Goal: Communication & Community: Answer question/provide support

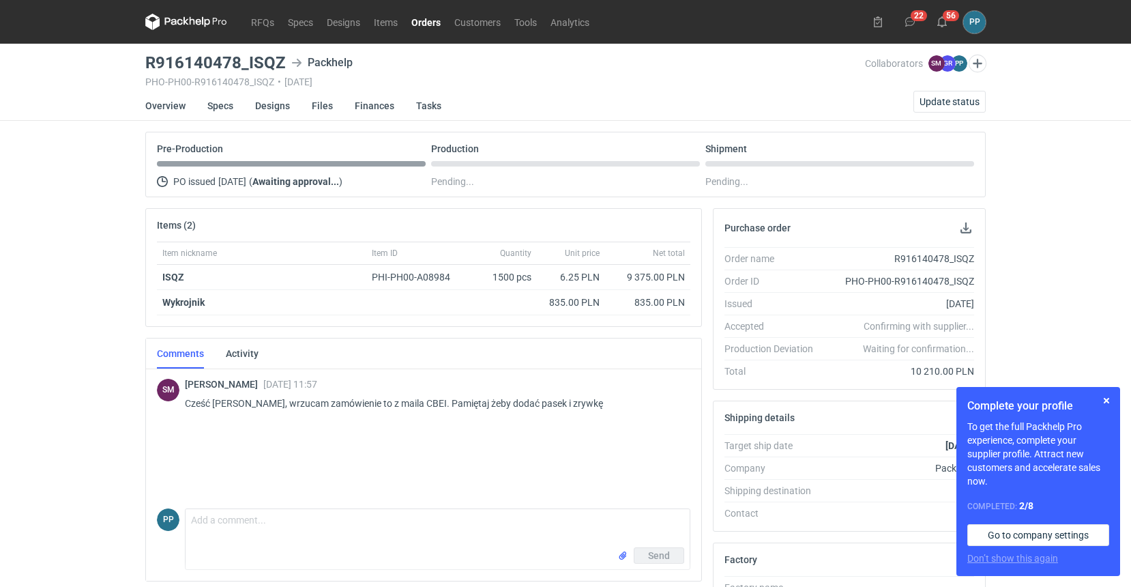
scroll to position [0, 2]
click at [960, 228] on button "button" at bounding box center [966, 228] width 16 height 16
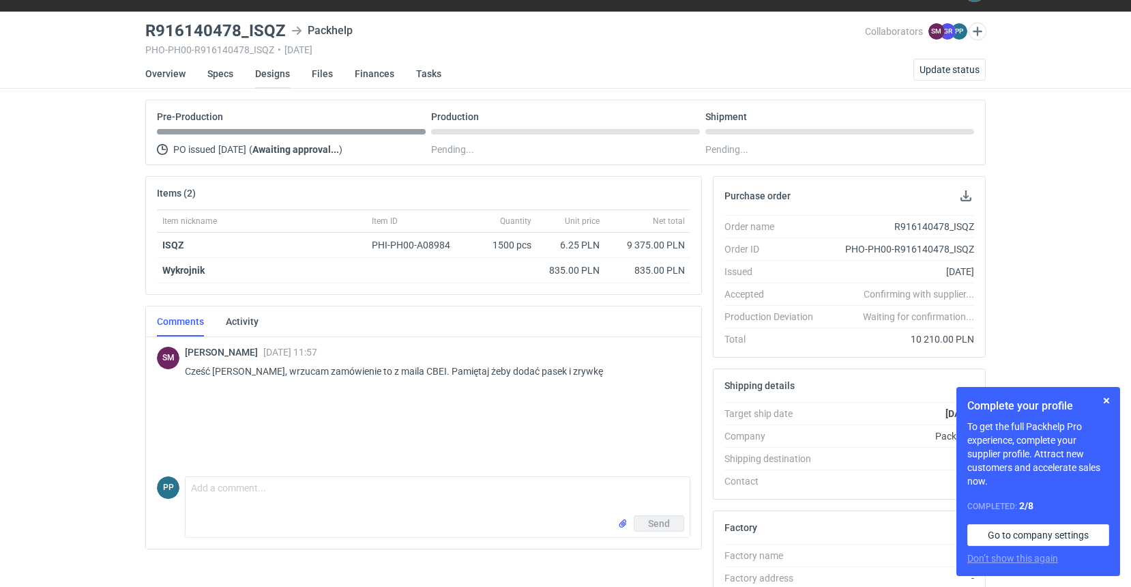
scroll to position [32, 2]
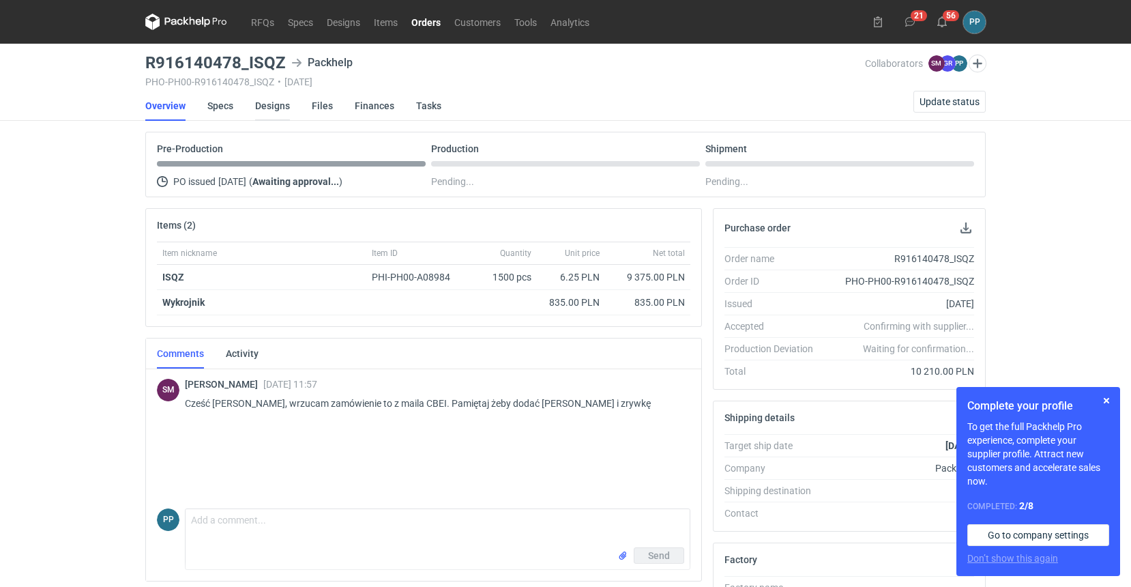
click at [275, 106] on link "Designs" at bounding box center [272, 106] width 35 height 30
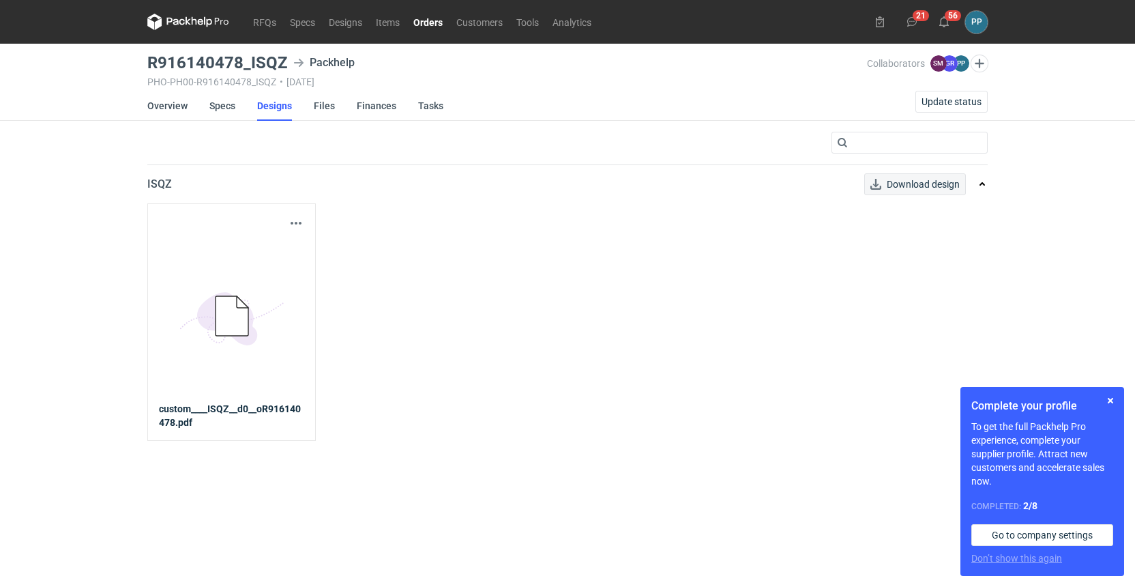
click at [930, 183] on span "Download design" at bounding box center [923, 184] width 73 height 10
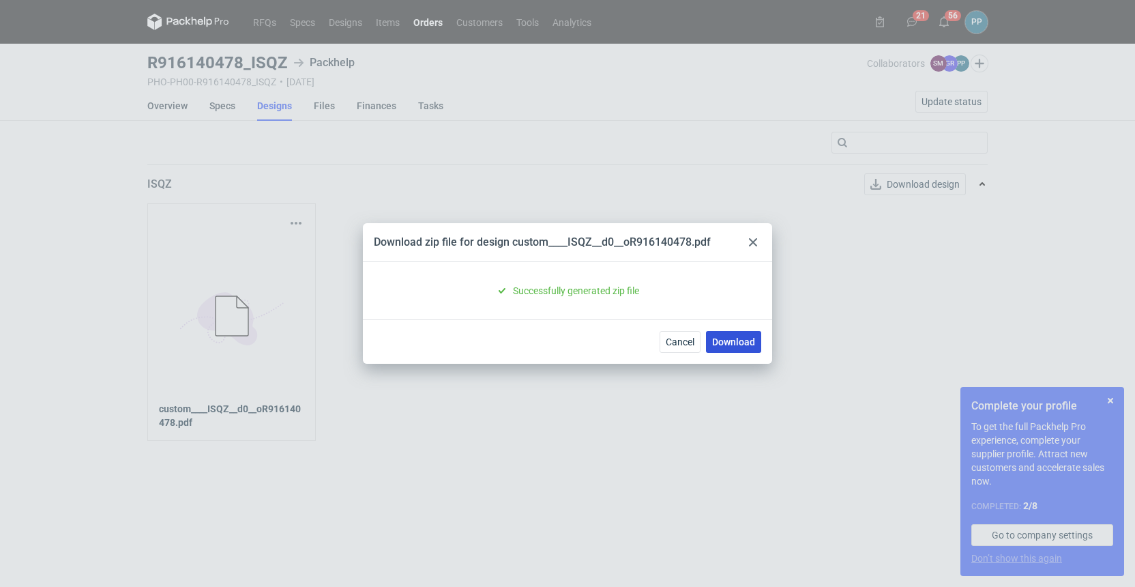
click at [739, 340] on link "Download" at bounding box center [733, 342] width 55 height 22
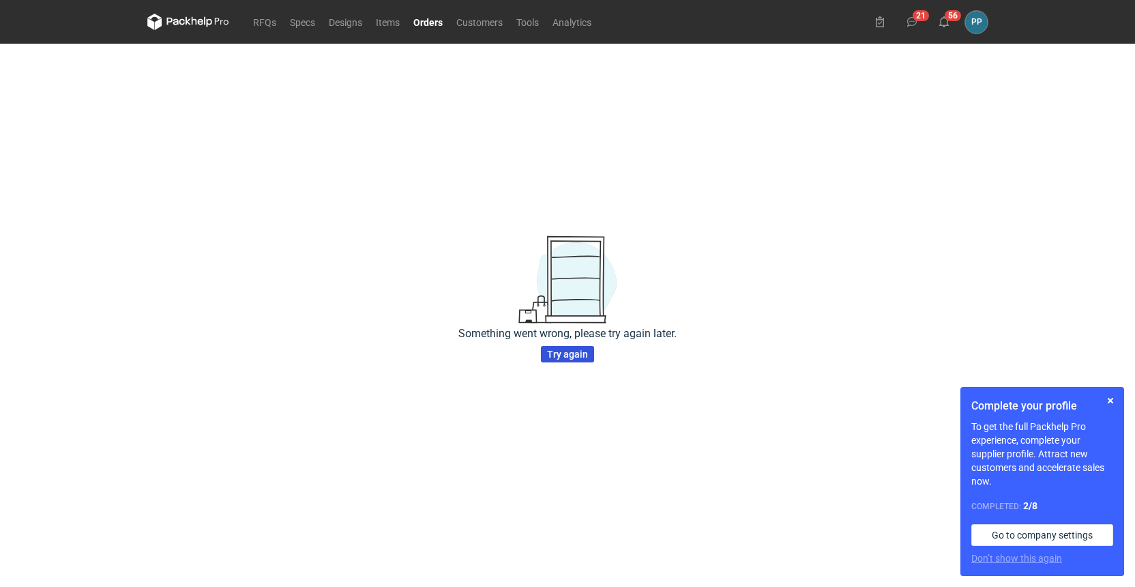
click at [567, 355] on span "Try again" at bounding box center [567, 354] width 41 height 10
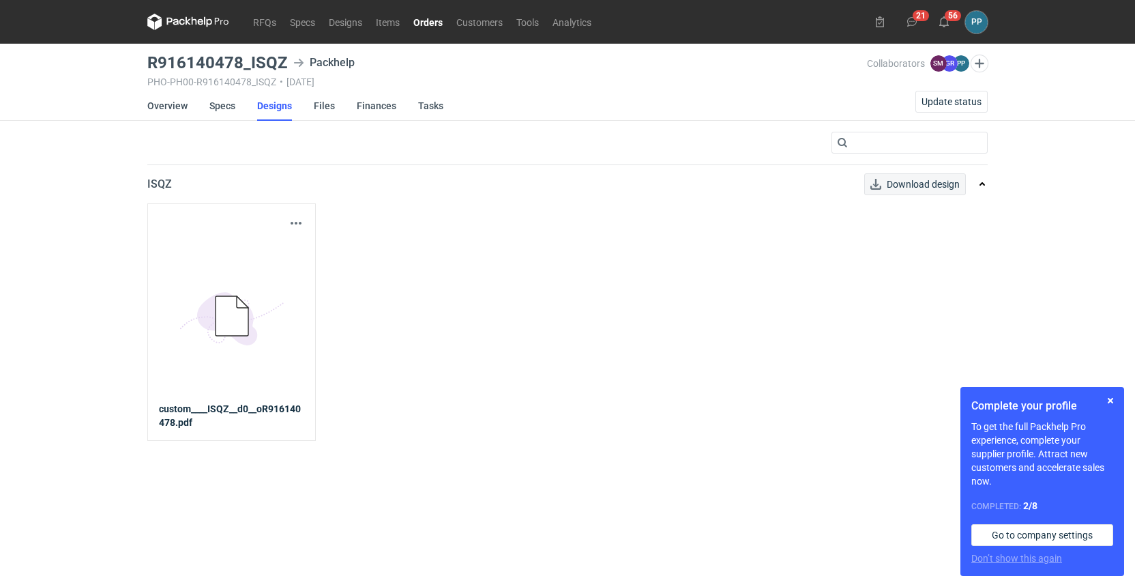
click at [900, 187] on link "Download design" at bounding box center [915, 184] width 102 height 22
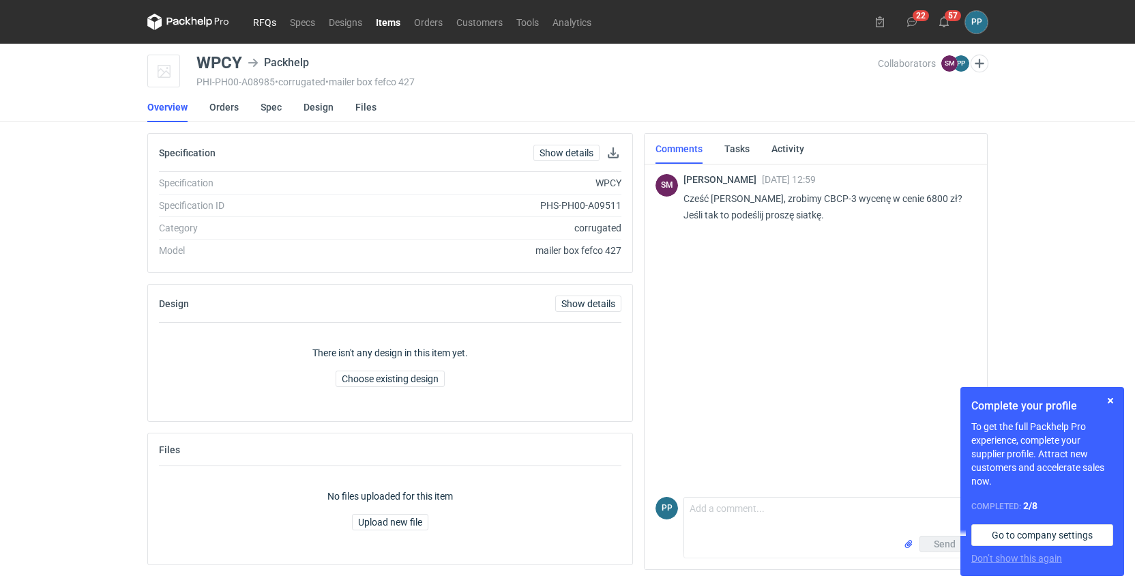
click at [261, 21] on link "RFQs" at bounding box center [264, 22] width 37 height 16
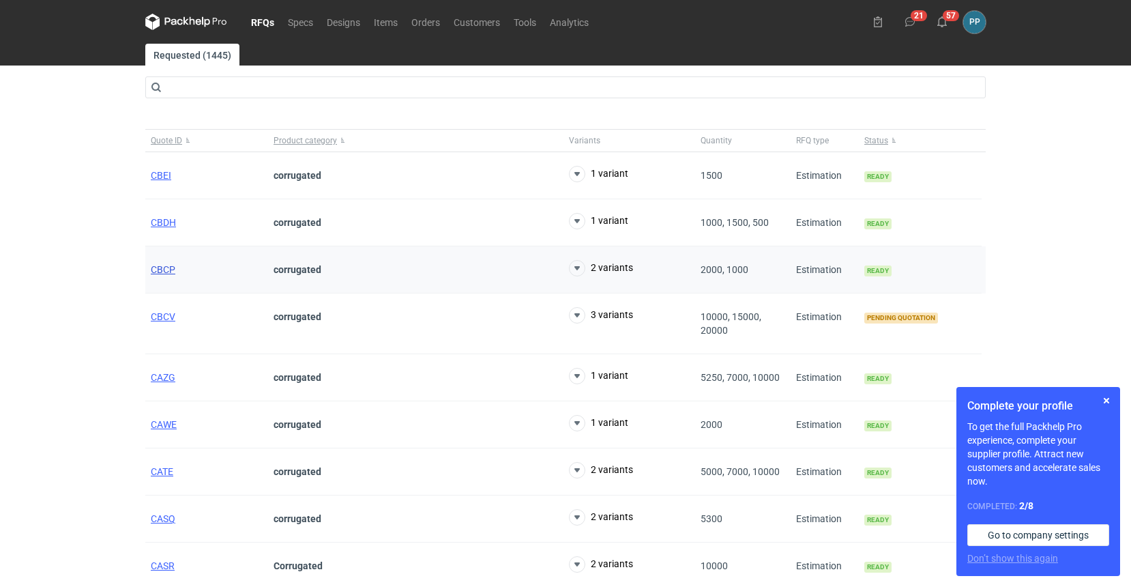
click at [154, 268] on span "CBCP" at bounding box center [163, 269] width 25 height 11
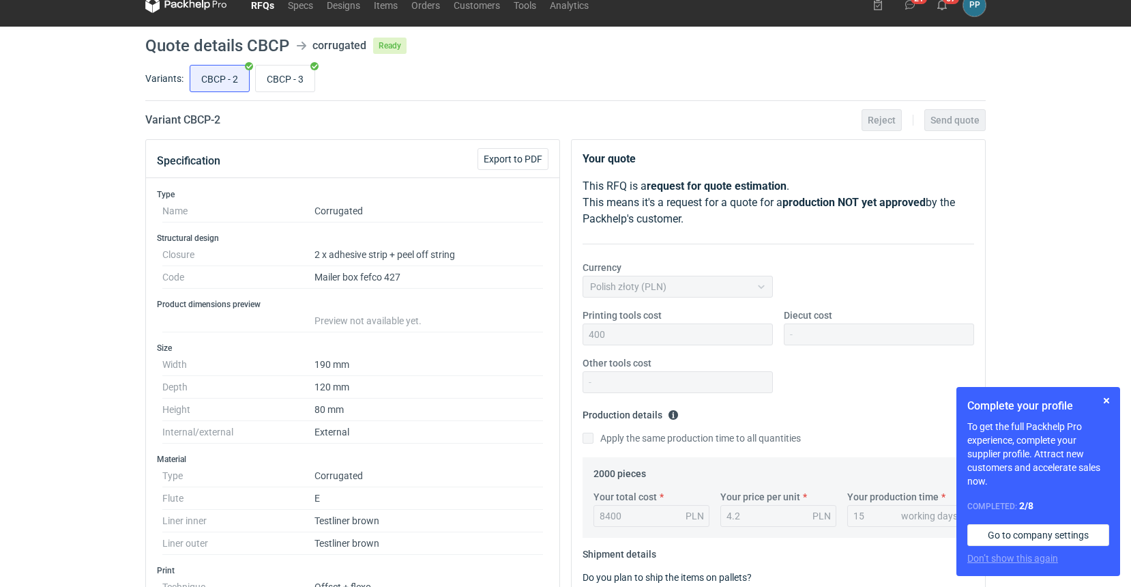
scroll to position [18, 0]
click at [293, 76] on input "CBCP - 3" at bounding box center [285, 78] width 59 height 26
radio input "true"
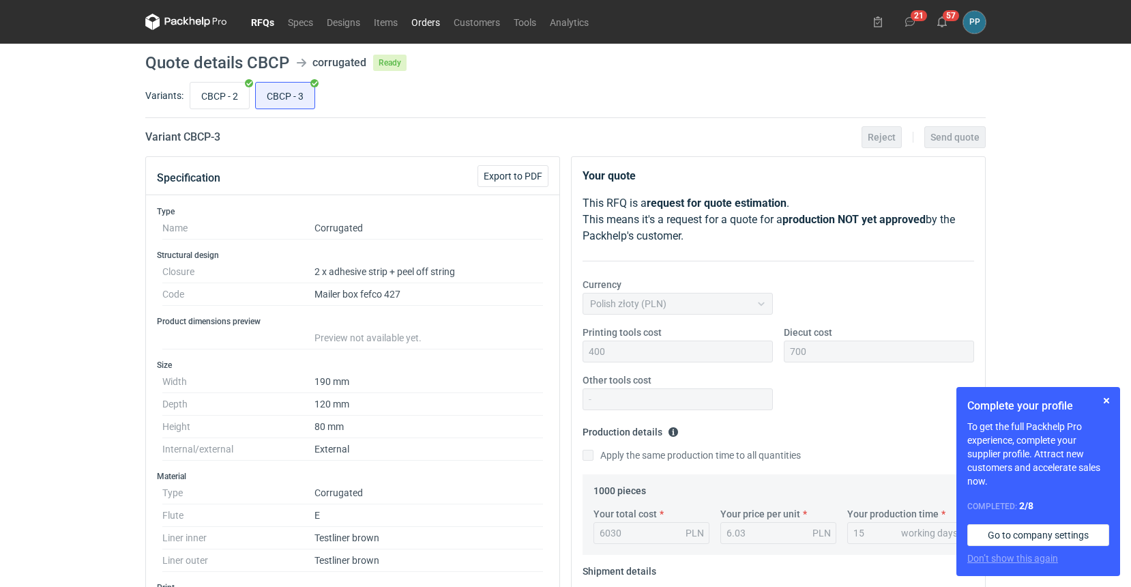
click at [437, 25] on link "Orders" at bounding box center [425, 22] width 42 height 16
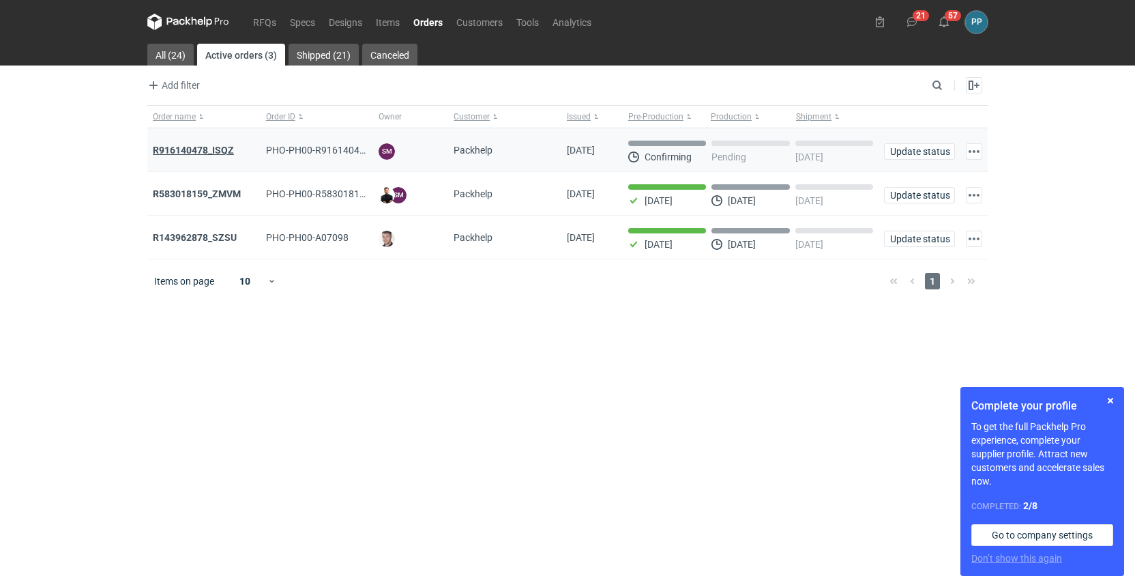
click at [173, 151] on strong "R916140478_ISQZ" at bounding box center [193, 150] width 81 height 11
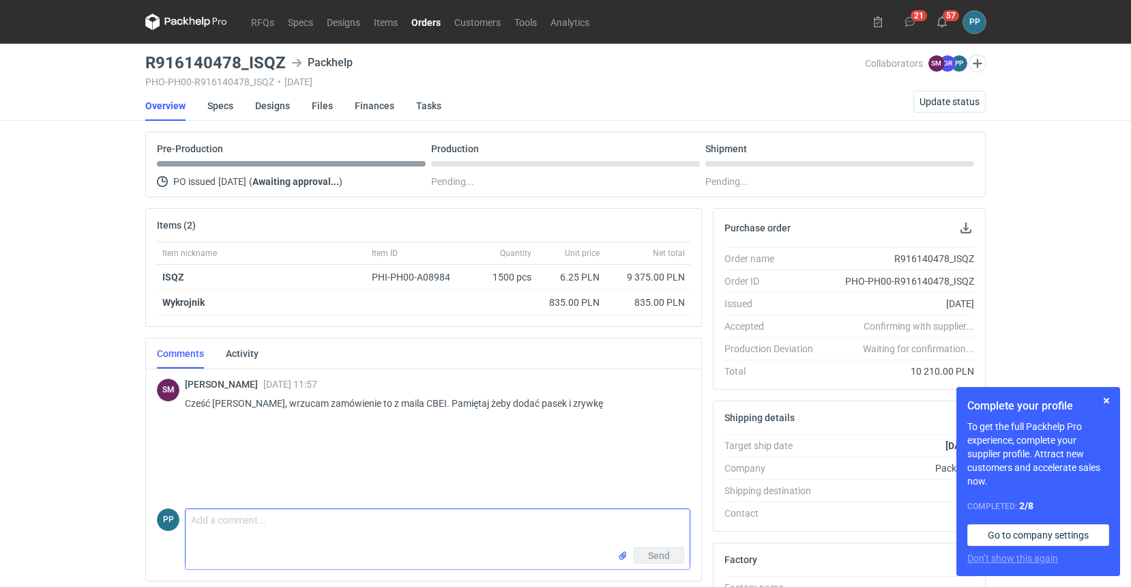
click at [241, 529] on textarea "Comment message" at bounding box center [438, 528] width 504 height 38
click at [249, 525] on textarea "Comment message" at bounding box center [438, 528] width 504 height 38
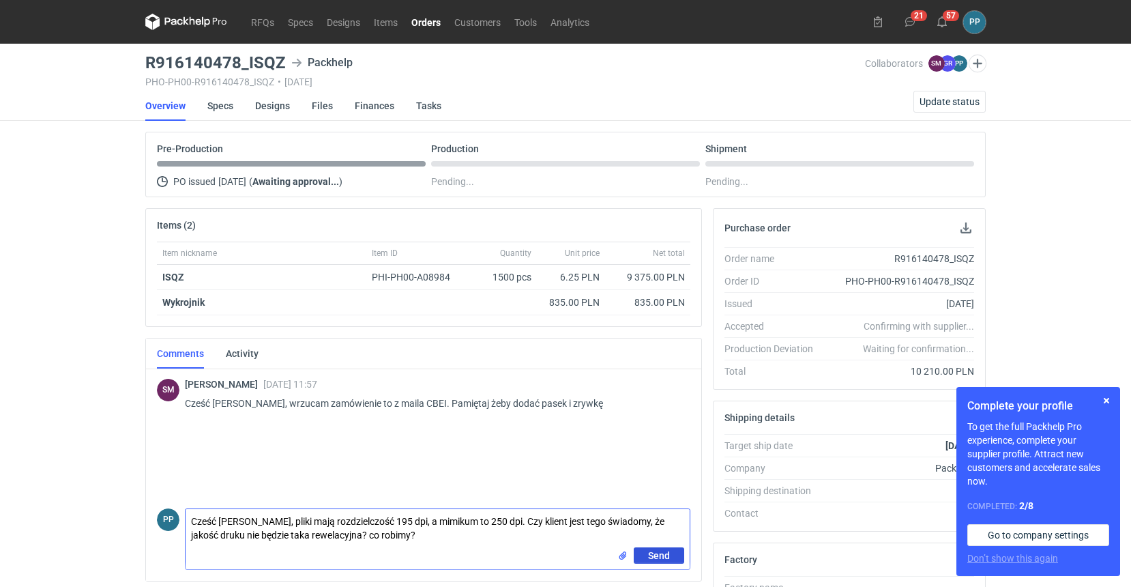
type textarea "Cześć Sebastian, pliki mają rozdzielczość 195 dpi, a mimikum to 250 dpi. Czy kl…"
click at [658, 555] on span "Send" at bounding box center [659, 555] width 22 height 10
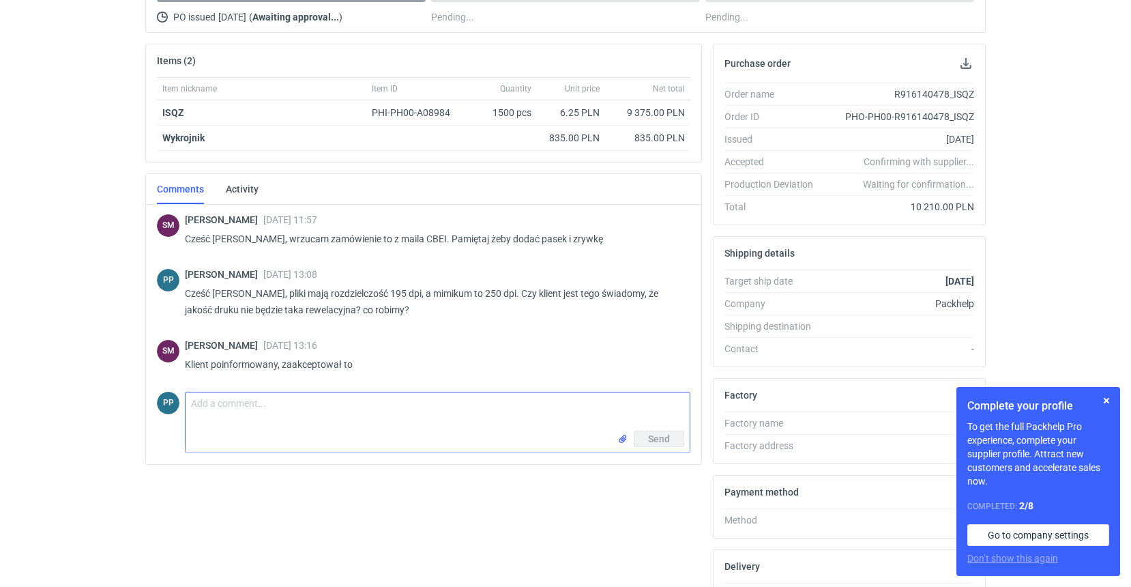
scroll to position [168, 2]
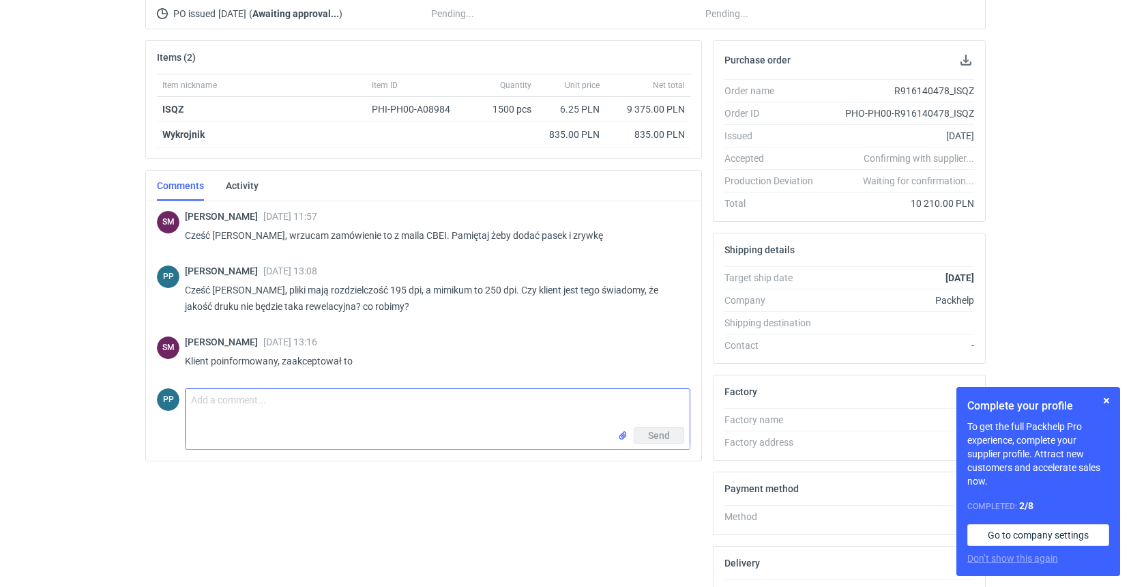
click at [213, 405] on textarea "Comment message" at bounding box center [438, 408] width 504 height 38
type textarea "ok, w takim razie działamy na tej grafice, którą otrzymaliśmy. dzięki za potwie…"
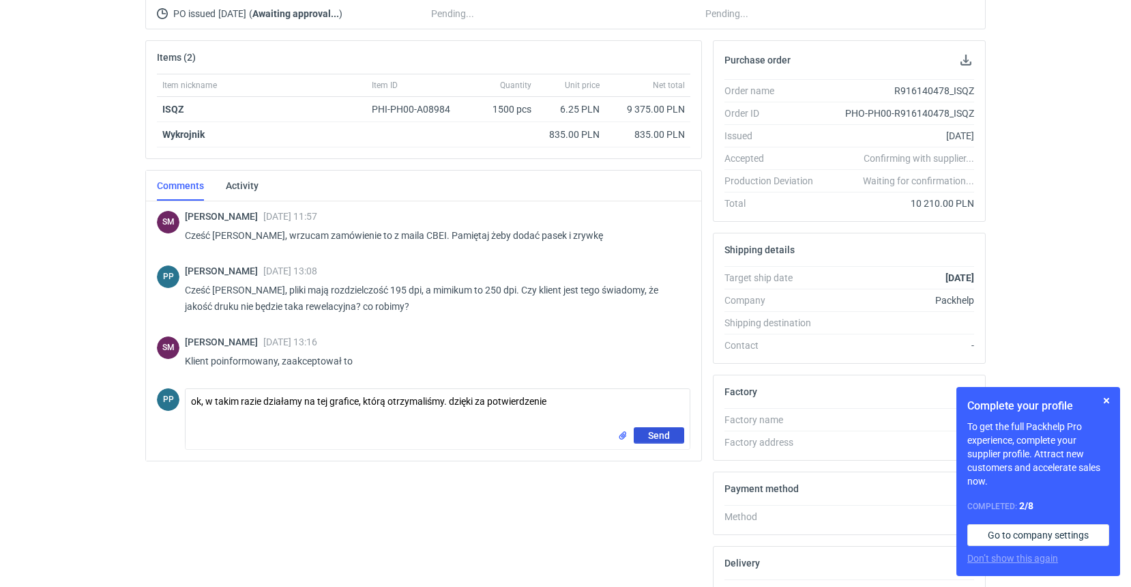
click at [641, 434] on button "Send" at bounding box center [659, 435] width 50 height 16
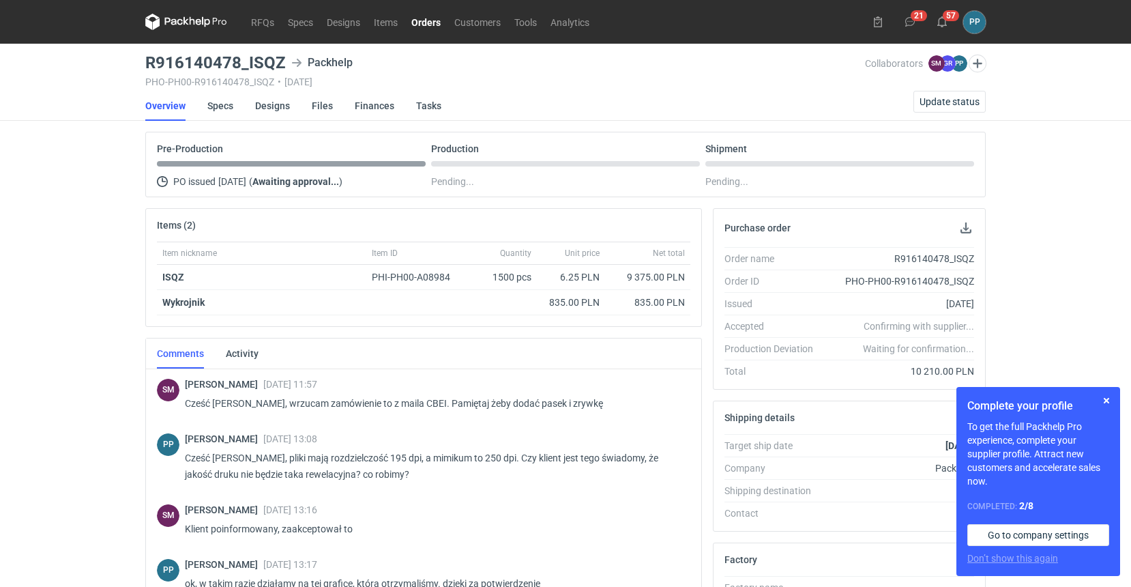
scroll to position [0, 2]
click at [263, 19] on link "RFQs" at bounding box center [262, 22] width 37 height 16
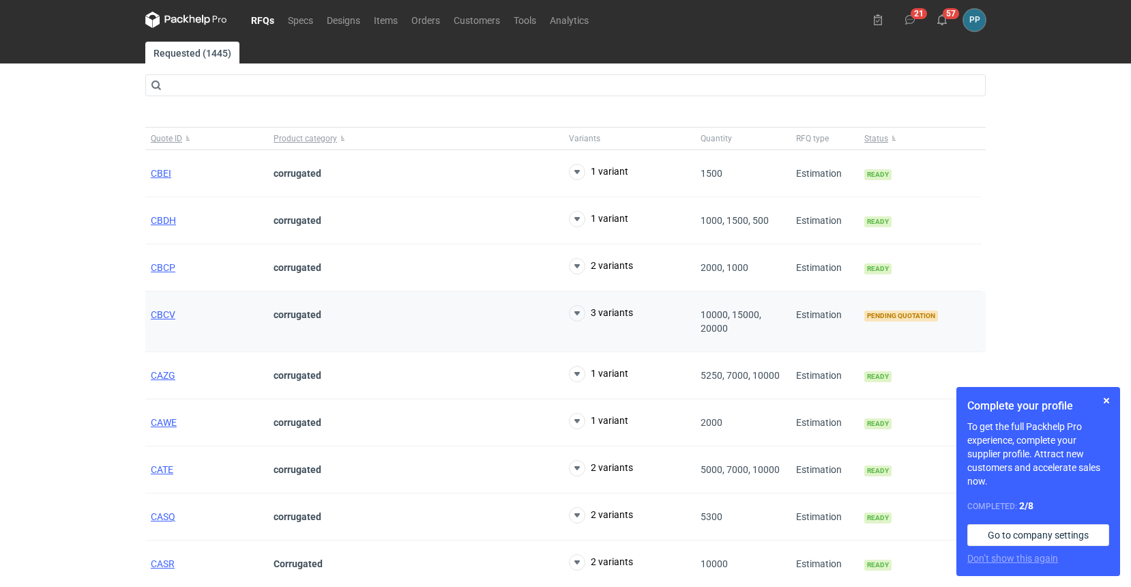
scroll to position [3, 0]
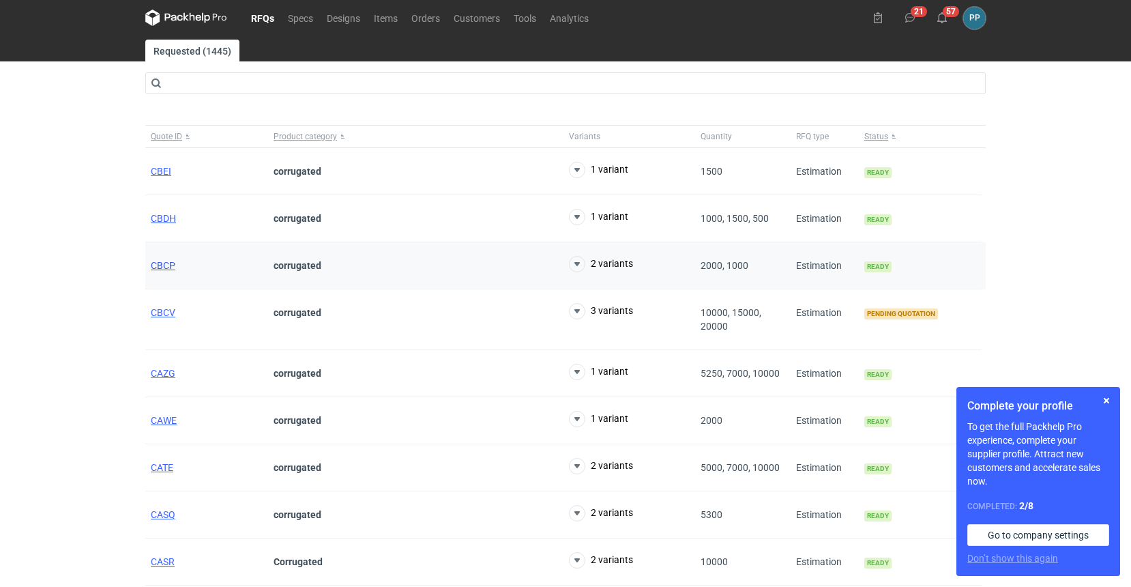
click at [165, 270] on div "CBCP" at bounding box center [206, 265] width 123 height 47
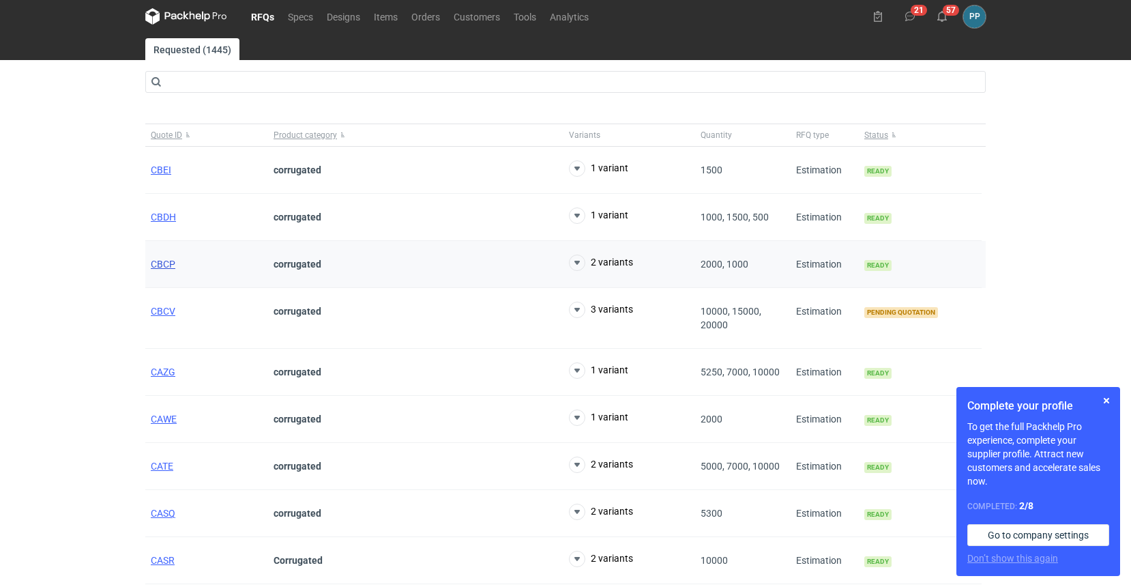
click at [160, 264] on span "CBCP" at bounding box center [163, 264] width 25 height 11
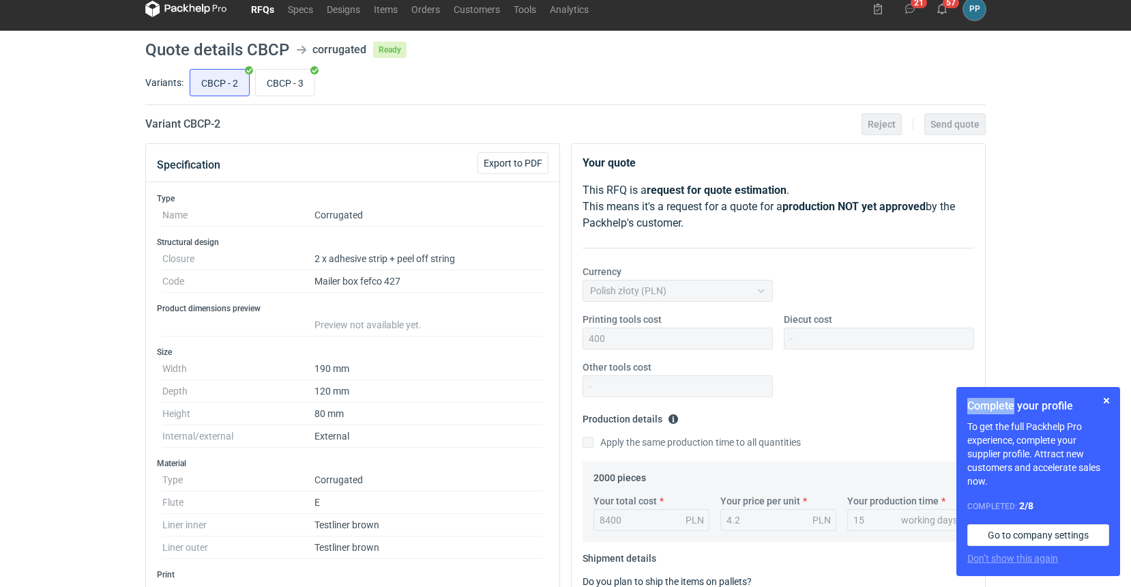
scroll to position [3, 0]
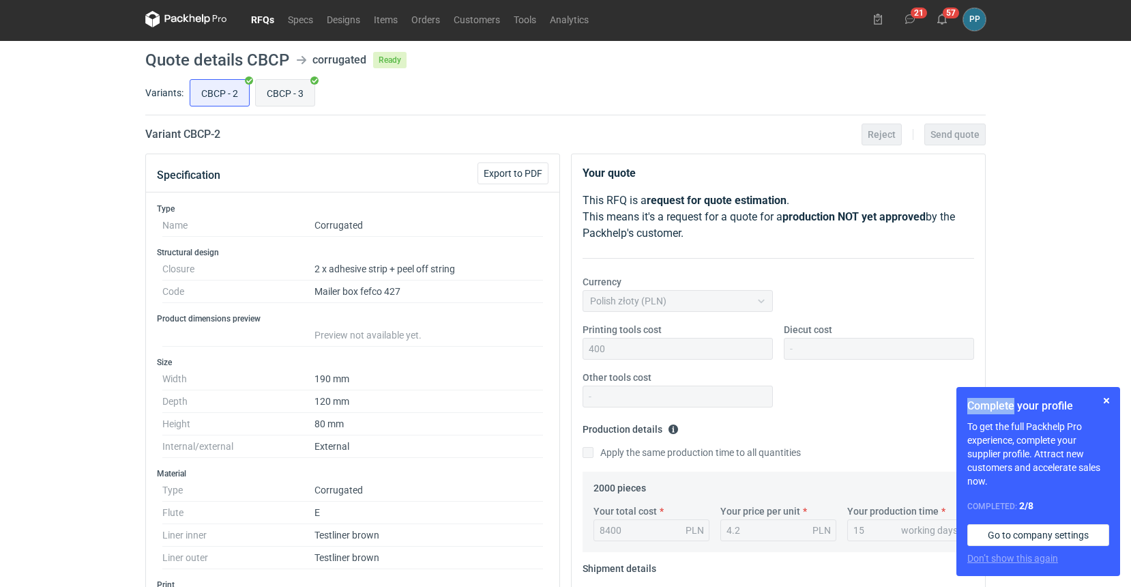
click at [297, 93] on input "CBCP - 3" at bounding box center [285, 93] width 59 height 26
radio input "true"
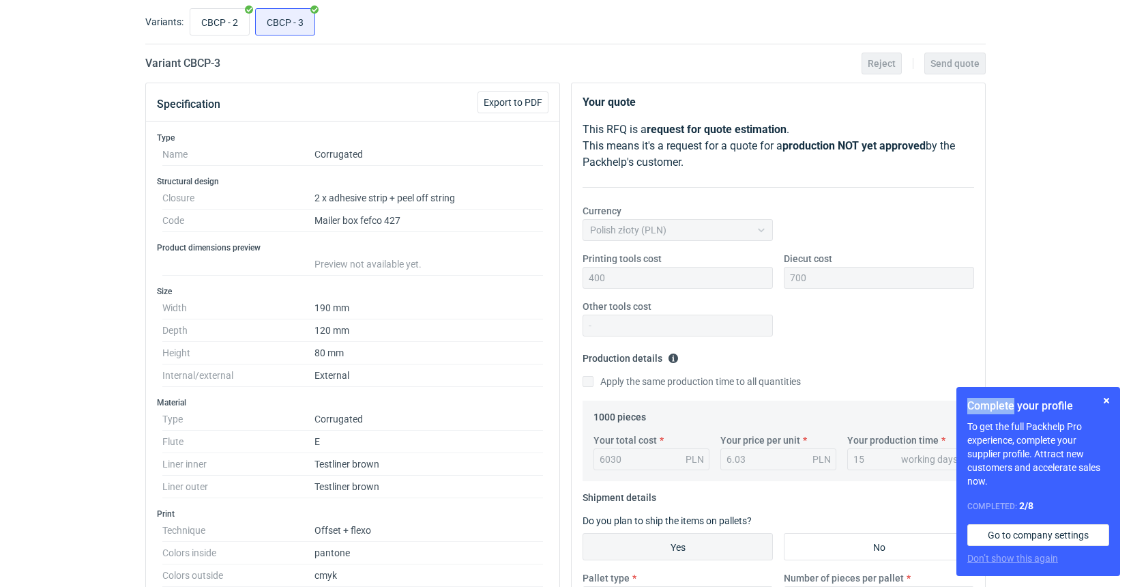
scroll to position [72, 0]
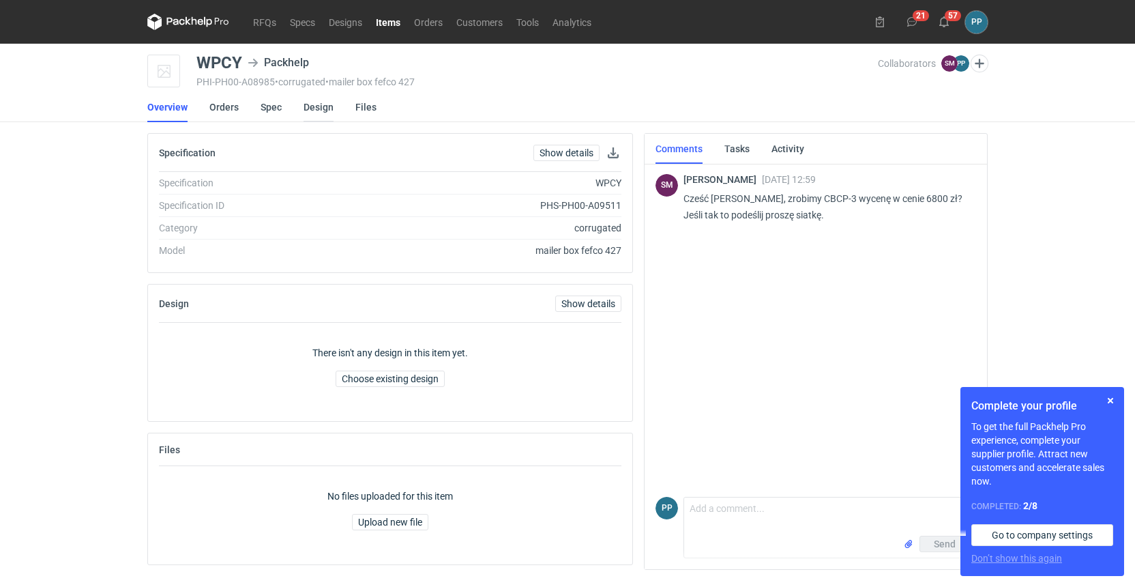
click at [311, 108] on link "Design" at bounding box center [319, 107] width 30 height 30
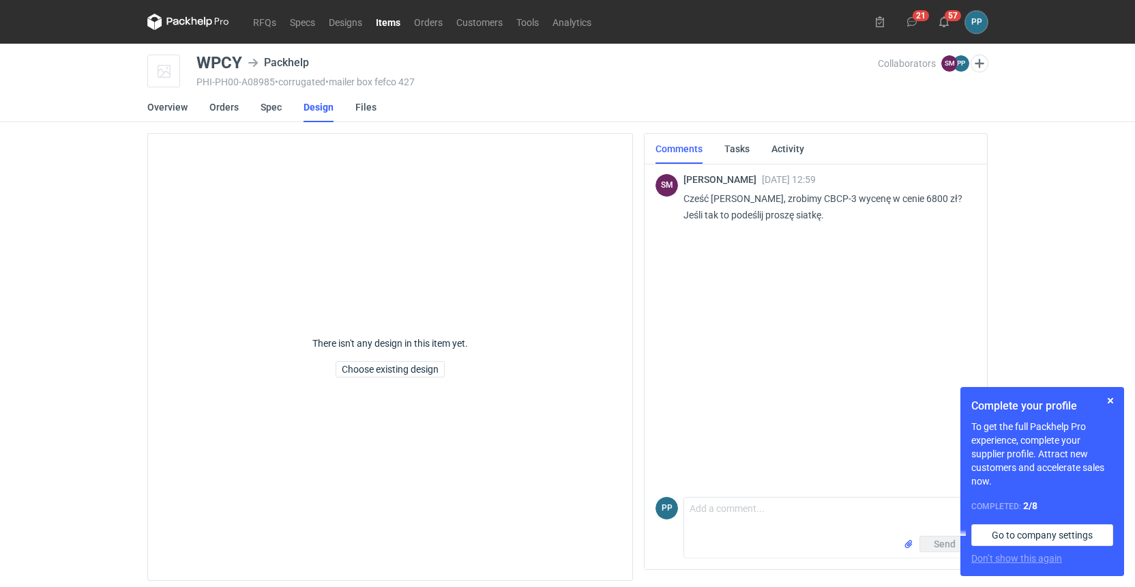
drag, startPoint x: 267, startPoint y: 107, endPoint x: 259, endPoint y: 107, distance: 8.2
click at [267, 107] on link "Spec" at bounding box center [271, 107] width 21 height 30
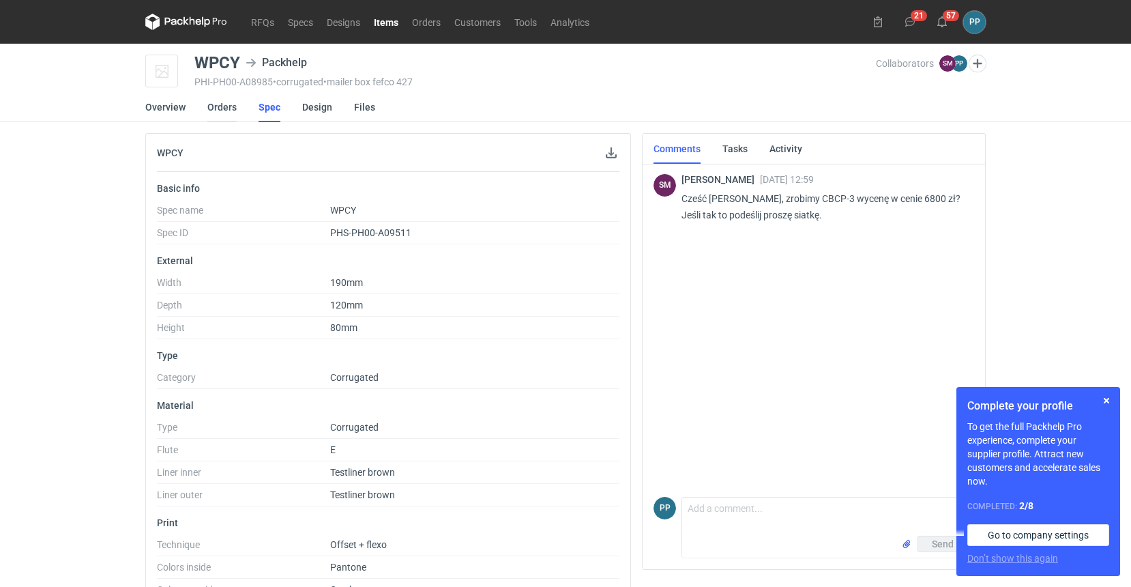
click at [221, 106] on link "Orders" at bounding box center [221, 107] width 29 height 30
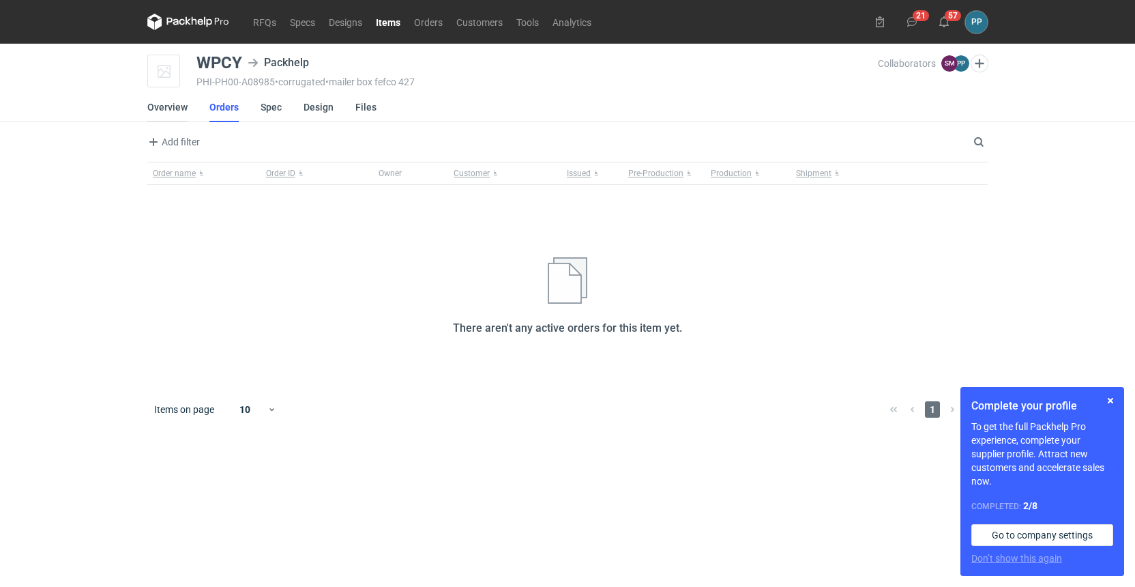
click at [173, 110] on link "Overview" at bounding box center [167, 107] width 40 height 30
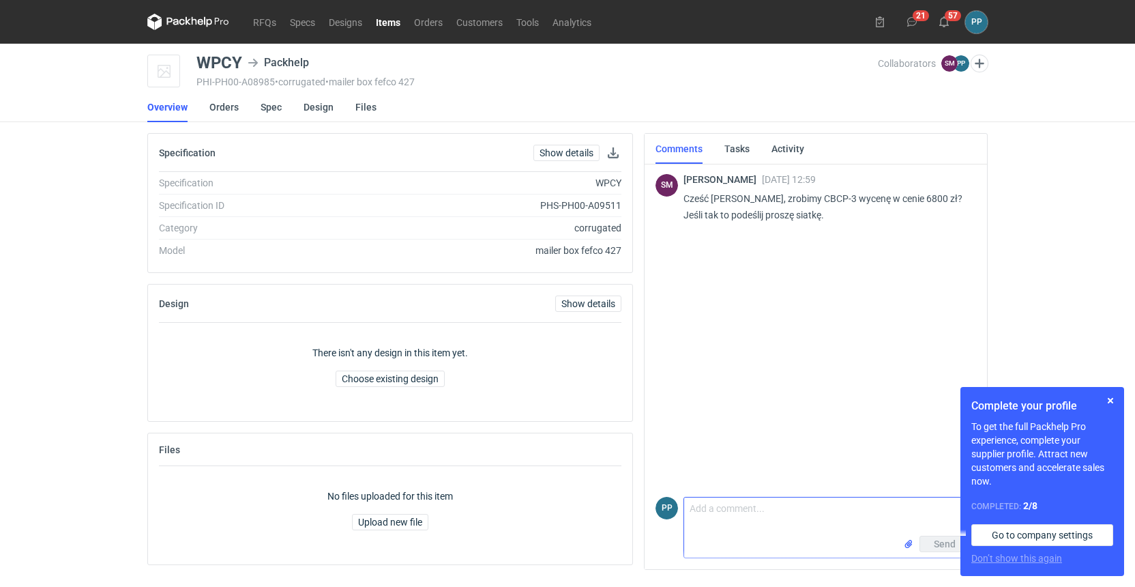
click at [730, 505] on textarea "Comment message" at bounding box center [829, 516] width 291 height 38
type textarea "c"
type textarea "Część, zgadzam się na 6800 zł Total. Siatkę z taśmami prześlę jak tylko ją otrz…"
click at [937, 542] on span "Send" at bounding box center [945, 544] width 22 height 10
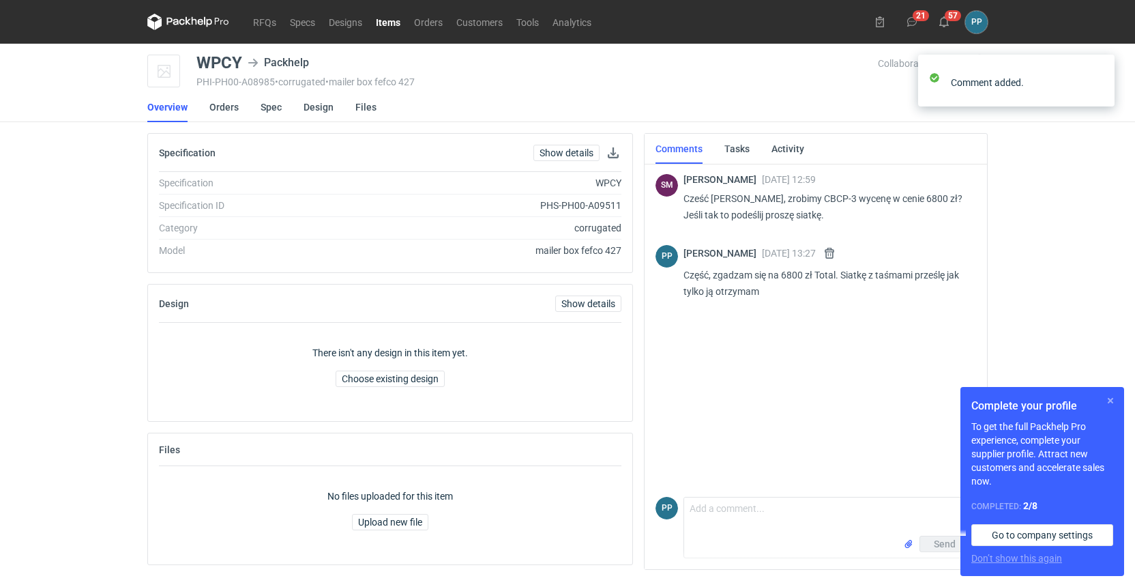
click at [1112, 400] on button "button" at bounding box center [1110, 400] width 16 height 16
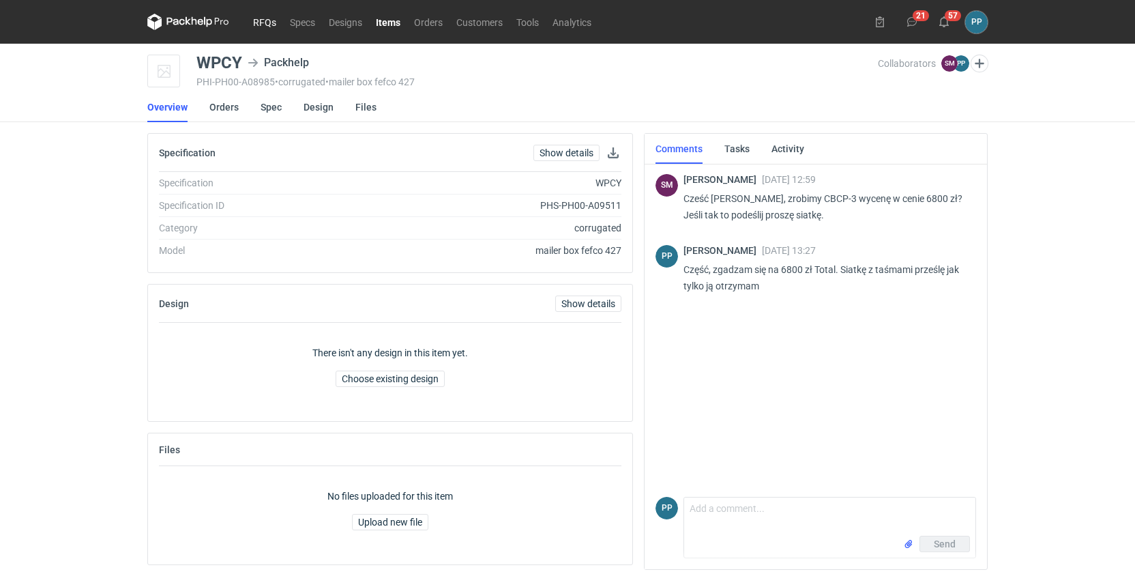
click at [262, 20] on link "RFQs" at bounding box center [264, 22] width 37 height 16
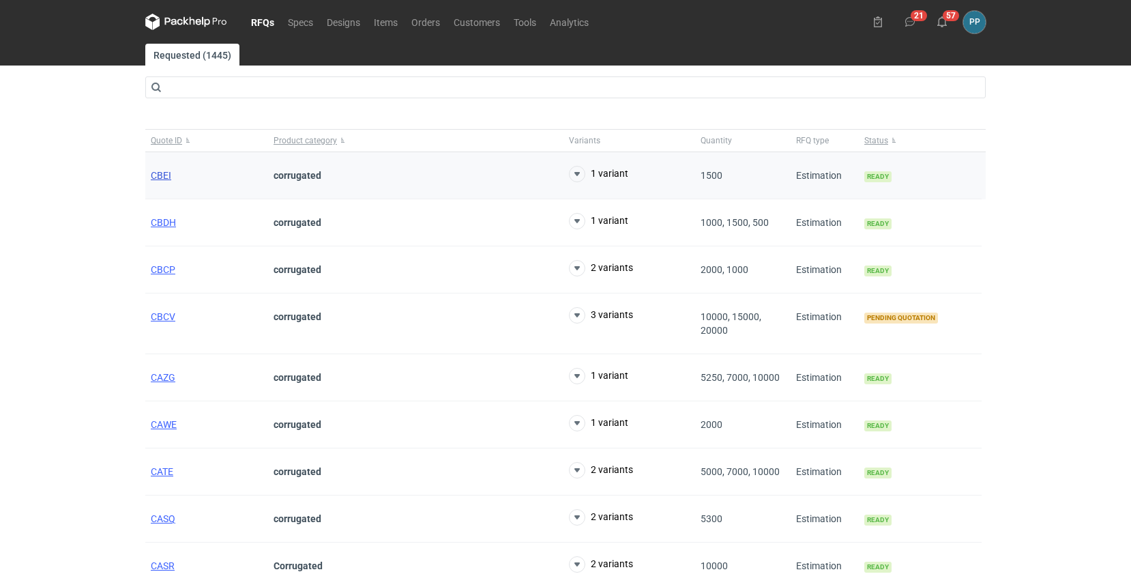
click at [164, 176] on span "CBEI" at bounding box center [161, 175] width 20 height 11
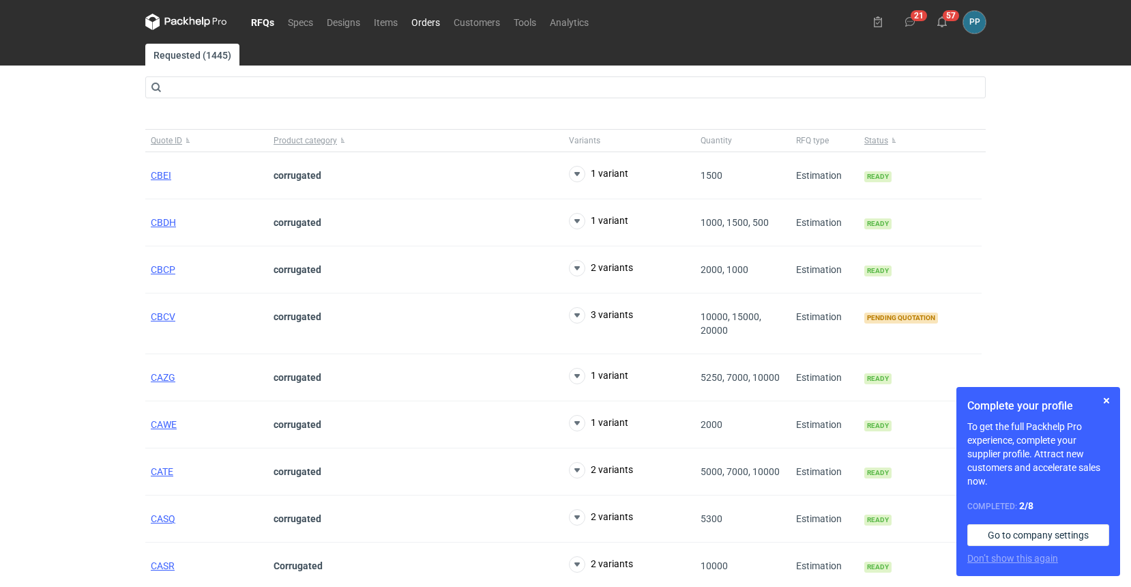
click at [424, 22] on link "Orders" at bounding box center [425, 22] width 42 height 16
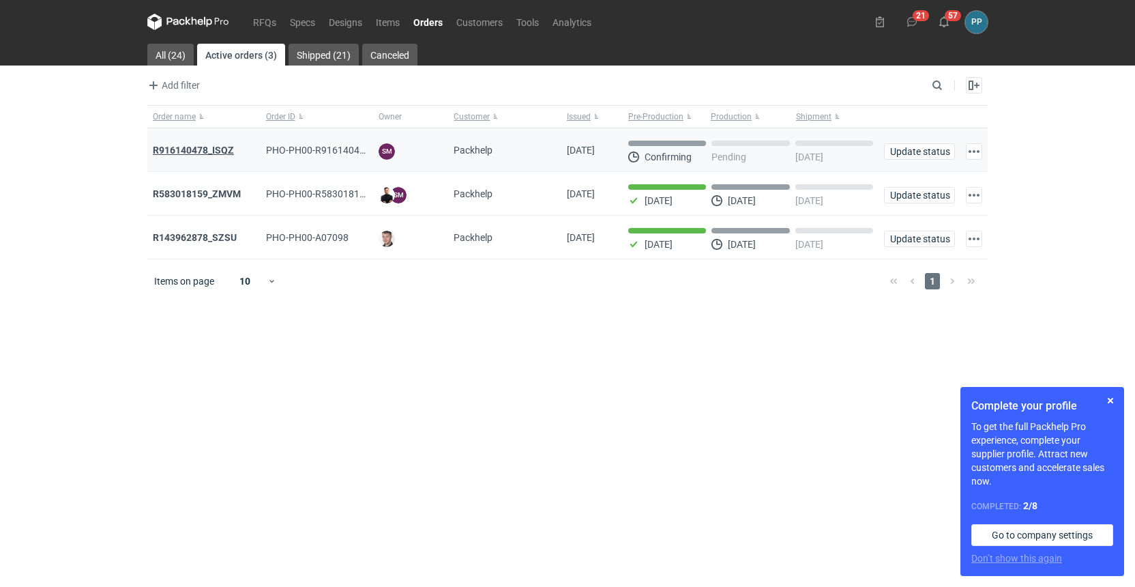
click at [177, 147] on strong "R916140478_ISQZ" at bounding box center [193, 150] width 81 height 11
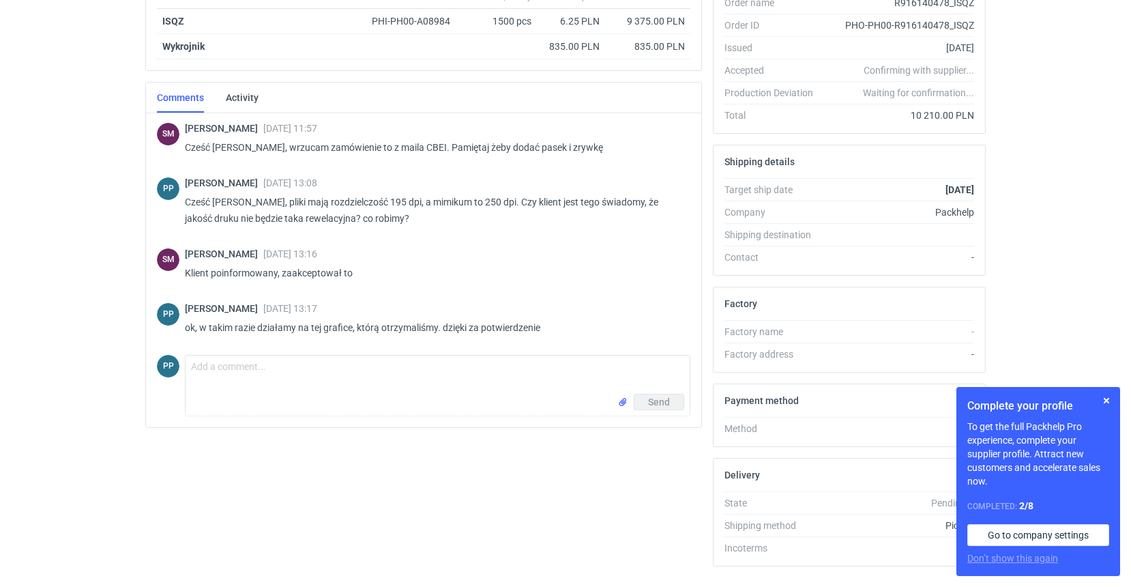
scroll to position [280, 0]
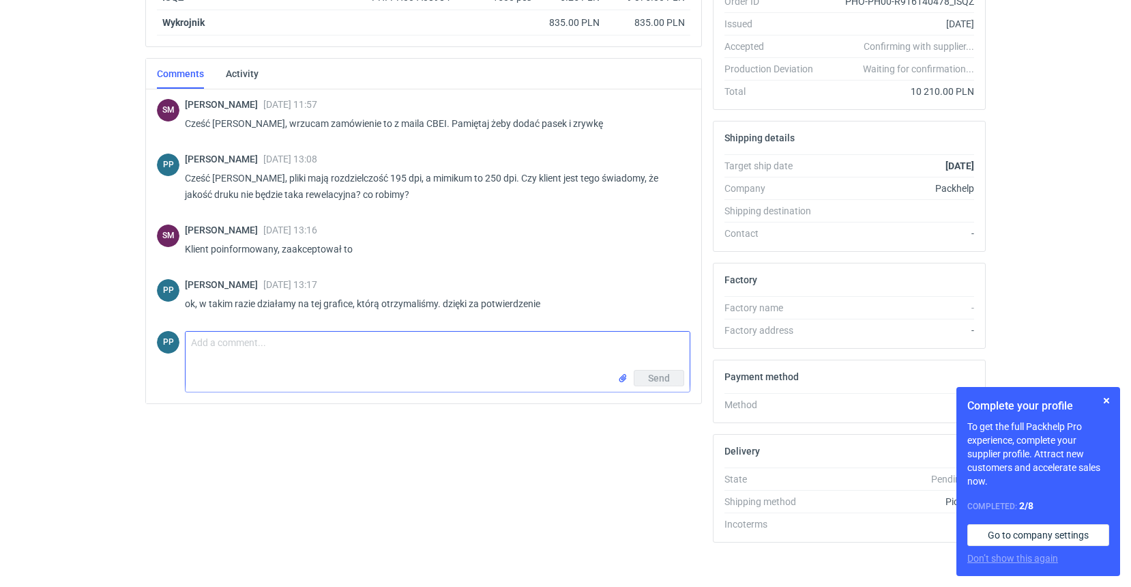
click at [209, 337] on textarea "Comment message" at bounding box center [438, 350] width 504 height 38
type textarea "s"
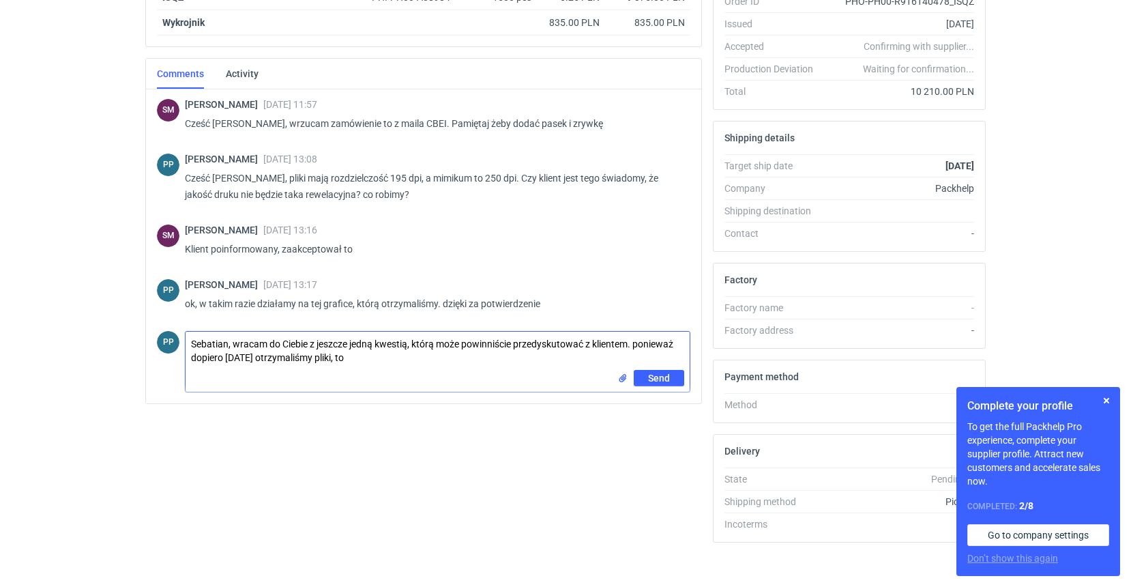
click at [642, 342] on textarea "Sebatian, wracam do Ciebie z jeszcze jedną kwestią, którą może powinniście prze…" at bounding box center [438, 350] width 504 height 38
drag, startPoint x: 353, startPoint y: 355, endPoint x: 255, endPoint y: 359, distance: 98.3
click at [255, 359] on textarea "Sebatian, wracam do Ciebie z jeszcze jedną kwestią, którą może powinniście prze…" at bounding box center [438, 350] width 504 height 38
paste textarea "Ze względu na spore nafarbienie w tym projekcie i kaszerkę dwustronną + tylko l…"
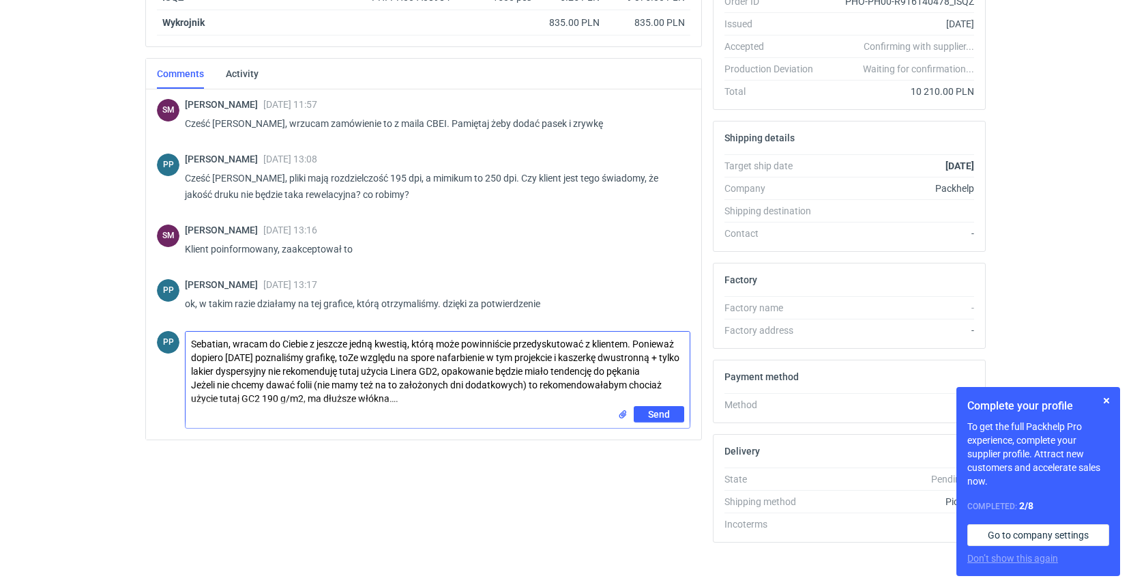
click at [346, 357] on textarea "Sebatian, wracam do Ciebie z jeszcze jedną kwestią, którą może powinniście prze…" at bounding box center [438, 368] width 504 height 74
click at [355, 355] on textarea "Sebatian, wracam do Ciebie z jeszcze jedną kwestią, którą może powinniście prze…" at bounding box center [438, 368] width 504 height 74
click at [338, 370] on textarea "Sebatian, wracam do Ciebie z jeszcze jedną kwestią, którą może powinniście prze…" at bounding box center [438, 368] width 504 height 74
click at [555, 372] on textarea "Sebatian, wracam do Ciebie z jeszcze jedną kwestią, którą może powinniście prze…" at bounding box center [438, 368] width 504 height 74
click at [561, 370] on textarea "Sebatian, wracam do Ciebie z jeszcze jedną kwestią, którą może powinniście prze…" at bounding box center [438, 368] width 504 height 74
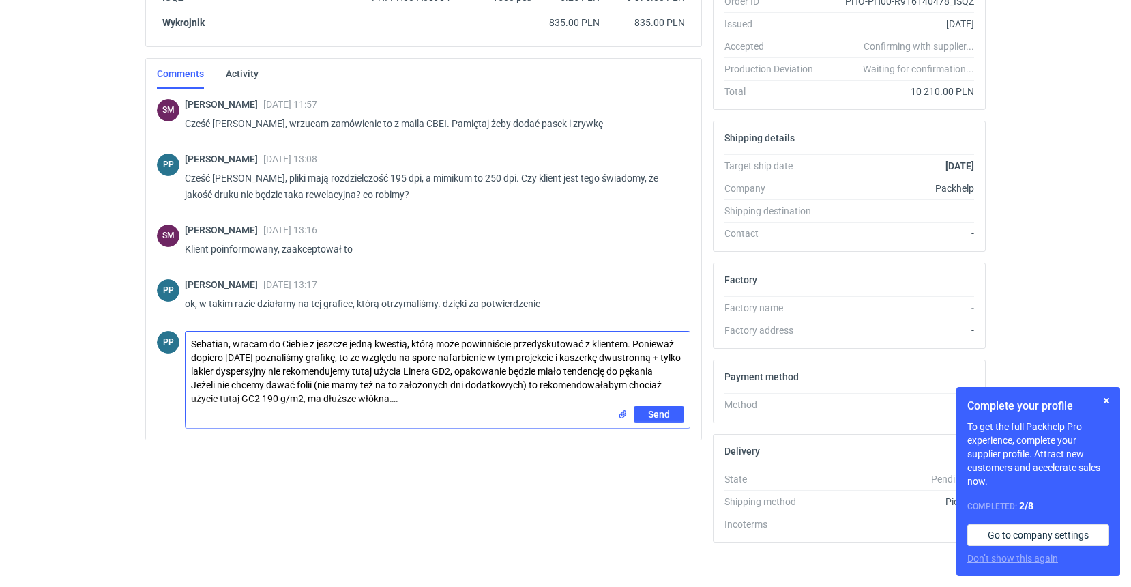
click at [563, 372] on textarea "Sebatian, wracam do Ciebie z jeszcze jedną kwestią, którą może powinniście prze…" at bounding box center [438, 368] width 504 height 74
drag, startPoint x: 606, startPoint y: 385, endPoint x: 608, endPoint y: 396, distance: 11.7
click at [608, 391] on textarea "Sebatian, wracam do Ciebie z jeszcze jedną kwestią, którą może powinniście prze…" at bounding box center [438, 368] width 504 height 74
drag, startPoint x: 609, startPoint y: 386, endPoint x: 608, endPoint y: 398, distance: 11.7
click at [608, 387] on textarea "Sebatian, wracam do Ciebie z jeszcze jedną kwestią, którą może powinniście prze…" at bounding box center [438, 368] width 504 height 74
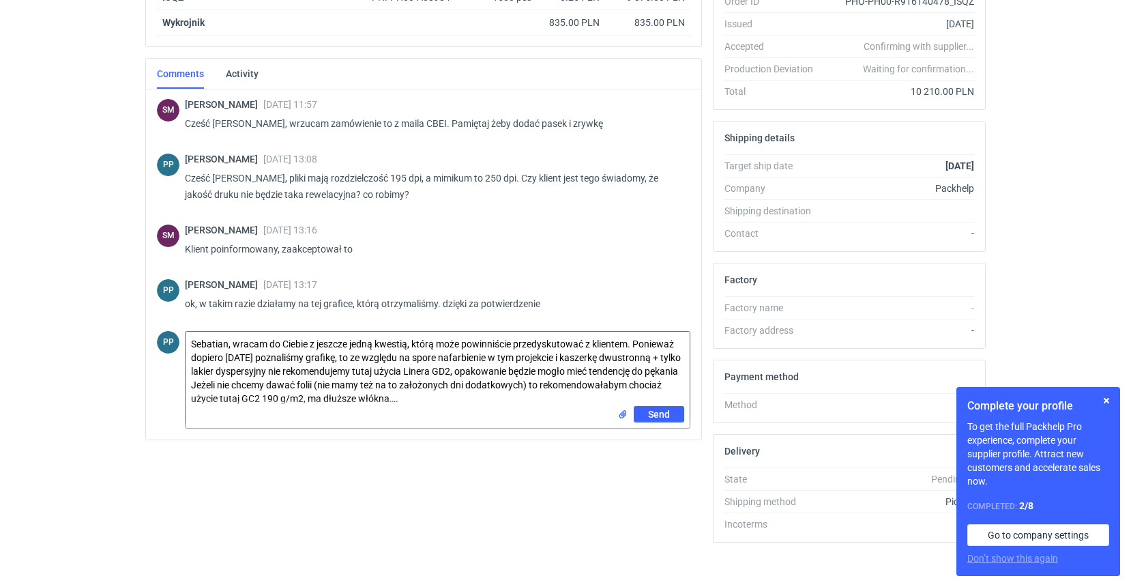
drag, startPoint x: 627, startPoint y: 386, endPoint x: 627, endPoint y: 396, distance: 10.3
click at [628, 392] on textarea "Sebatian, wracam do Ciebie z jeszcze jedną kwestią, którą może powinniście prze…" at bounding box center [438, 368] width 504 height 74
click at [627, 396] on textarea "Sebatian, wracam do Ciebie z jeszcze jedną kwestią, którą może powinniście prze…" at bounding box center [438, 368] width 504 height 74
click at [627, 384] on textarea "Sebatian, wracam do Ciebie z jeszcze jedną kwestią, którą może powinniście prze…" at bounding box center [438, 368] width 504 height 74
click at [415, 399] on textarea "Sebatian, wracam do Ciebie z jeszcze jedną kwestią, którą może powinniście prze…" at bounding box center [438, 368] width 504 height 74
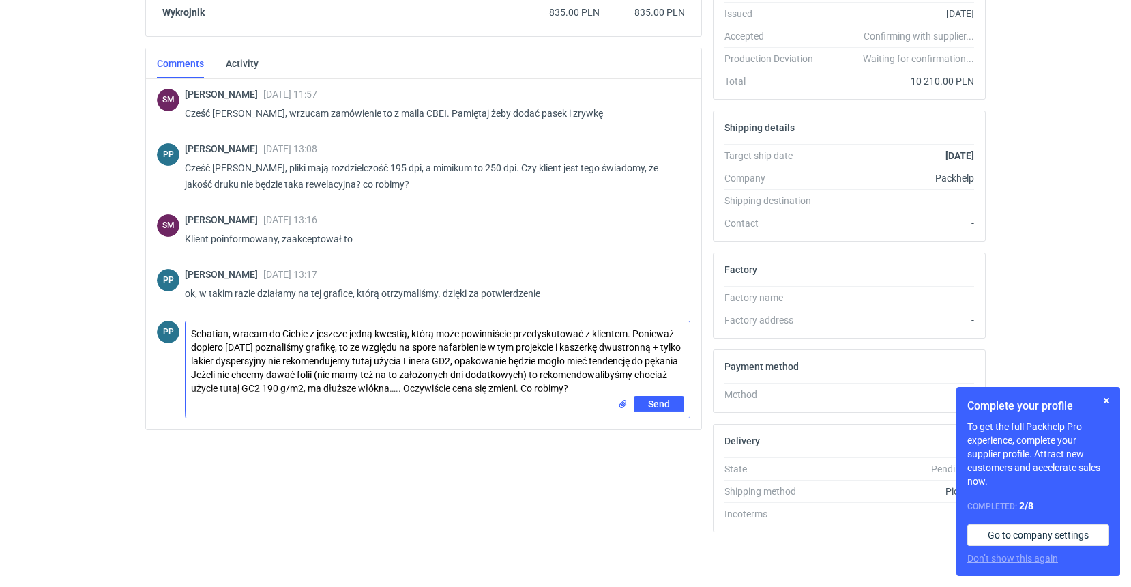
scroll to position [290, 2]
click at [273, 387] on textarea "Sebatian, wracam do Ciebie z jeszcze jedną kwestią, którą może powinniście prze…" at bounding box center [438, 358] width 504 height 74
click at [273, 386] on textarea "Sebatian, wracam do Ciebie z jeszcze jedną kwestią, którą może powinniście prze…" at bounding box center [438, 358] width 504 height 74
click at [278, 396] on div "Send" at bounding box center [438, 407] width 504 height 22
click at [580, 389] on textarea "Sebatian, wracam do Ciebie z jeszcze jedną kwestią, którą może powinniście prze…" at bounding box center [438, 358] width 504 height 74
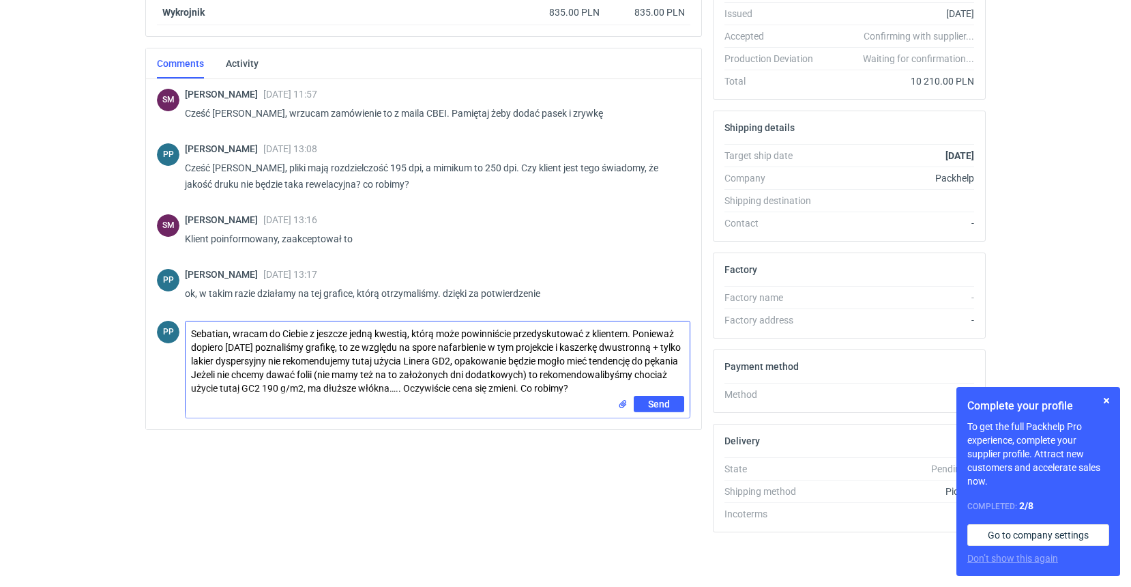
click at [589, 389] on textarea "Sebatian, wracam do Ciebie z jeszcze jedną kwestią, którą może powinniście prze…" at bounding box center [438, 358] width 504 height 74
drag, startPoint x: 651, startPoint y: 402, endPoint x: 566, endPoint y: 470, distance: 108.7
click at [566, 470] on div "Items (2) Item nickname Item ID Quantity Unit price Net total ISQZ PHI-PH00-A08…" at bounding box center [423, 230] width 567 height 625
click at [374, 334] on textarea "Sebatian, wracam do Ciebie z jeszcze jedną kwestią, którą może powinniście prze…" at bounding box center [438, 358] width 504 height 74
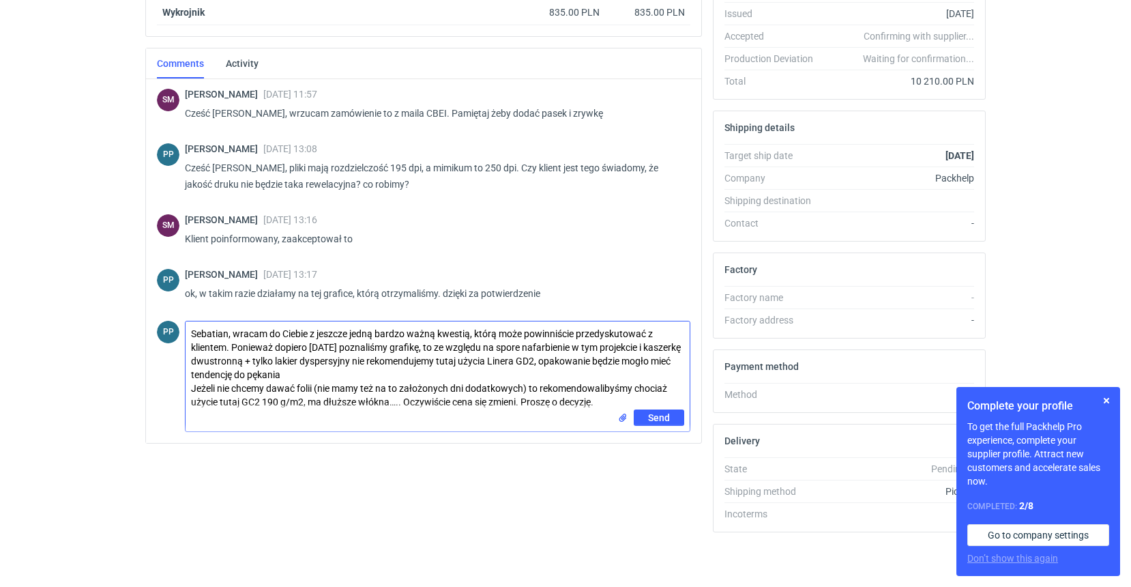
click at [318, 385] on textarea "Sebatian, wracam do Ciebie z jeszcze jedną bardzo ważną kwestią, którą może pow…" at bounding box center [438, 365] width 504 height 88
type textarea "Sebatian, wracam do Ciebie z jeszcze jedną bardzo ważną kwestią, którą może pow…"
click at [656, 419] on span "Send" at bounding box center [659, 418] width 22 height 10
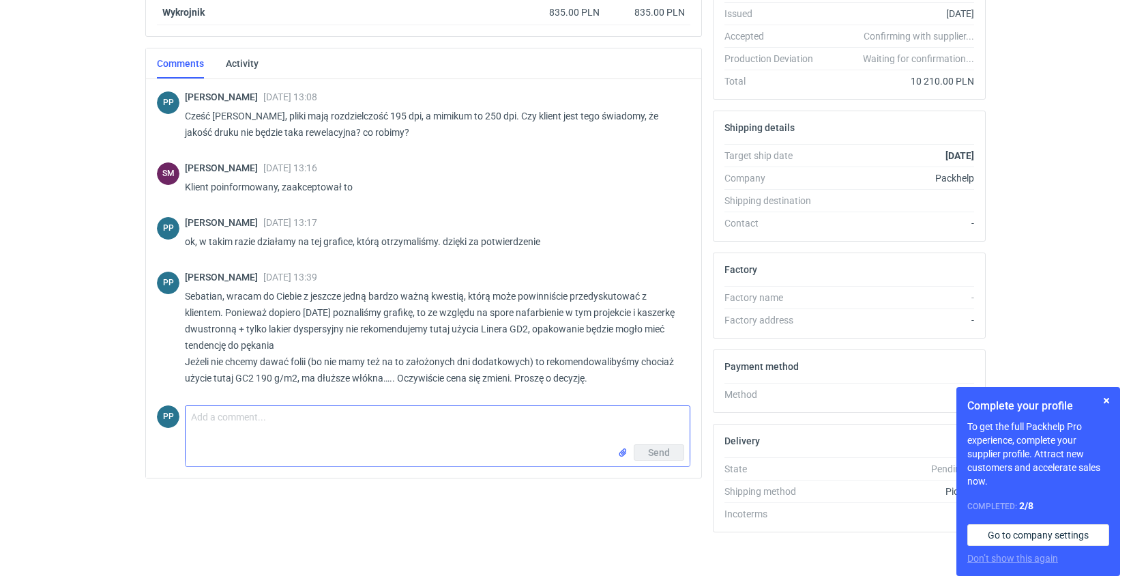
scroll to position [52, 0]
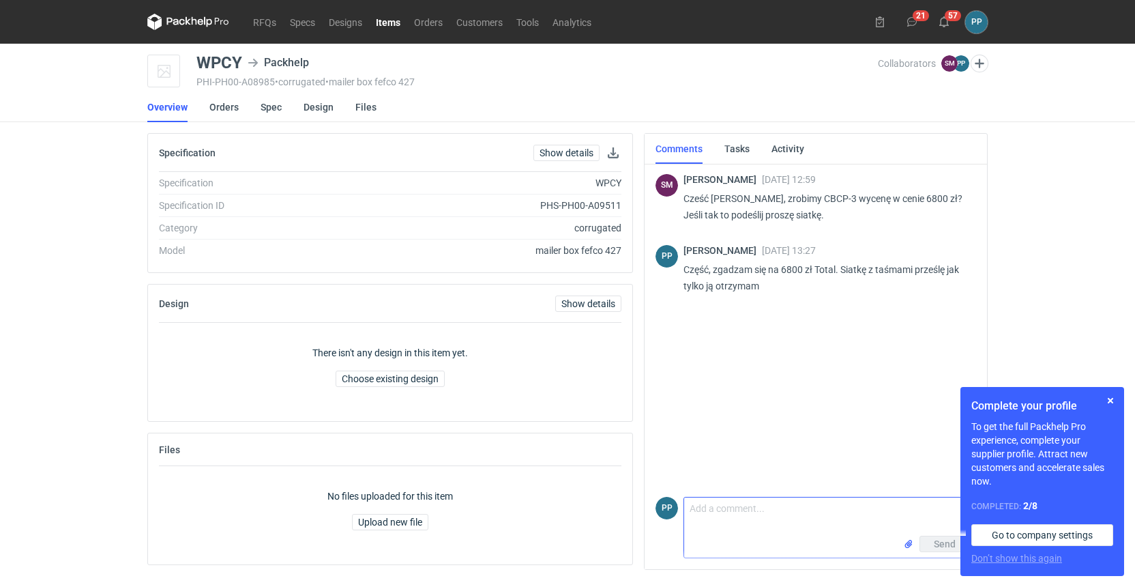
click at [720, 509] on textarea "Comment message" at bounding box center [829, 516] width 291 height 38
click at [1111, 400] on button "button" at bounding box center [1110, 400] width 16 height 16
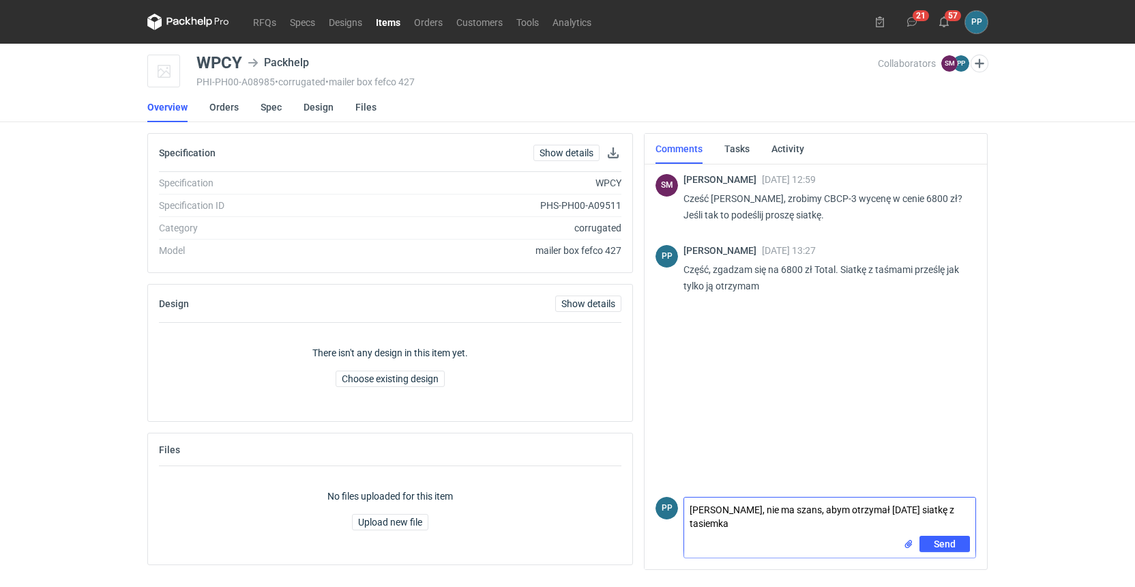
click at [970, 509] on textarea "[PERSON_NAME], nie ma szans, abym otrzymał [DATE] siatkę z tasiemka" at bounding box center [829, 516] width 291 height 38
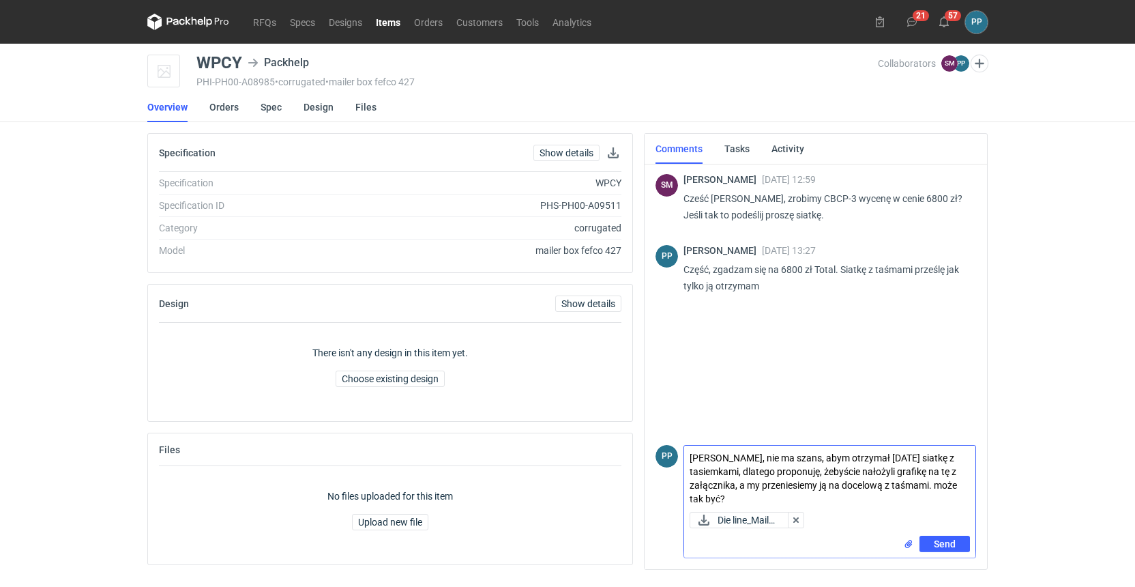
click at [767, 498] on textarea "[PERSON_NAME], nie ma szans, abym otrzymał [DATE] siatkę z tasiemkami, dlatego …" at bounding box center [829, 475] width 291 height 61
click at [942, 482] on textarea "[PERSON_NAME], nie ma szans, abym otrzymał [DATE] siatkę z tasiemkami, dlatego …" at bounding box center [829, 475] width 291 height 61
type textarea "[PERSON_NAME], nie ma szans, abym otrzymał [DATE] siatkę z tasiemkami, dlatego …"
click at [947, 545] on span "Send" at bounding box center [945, 544] width 22 height 10
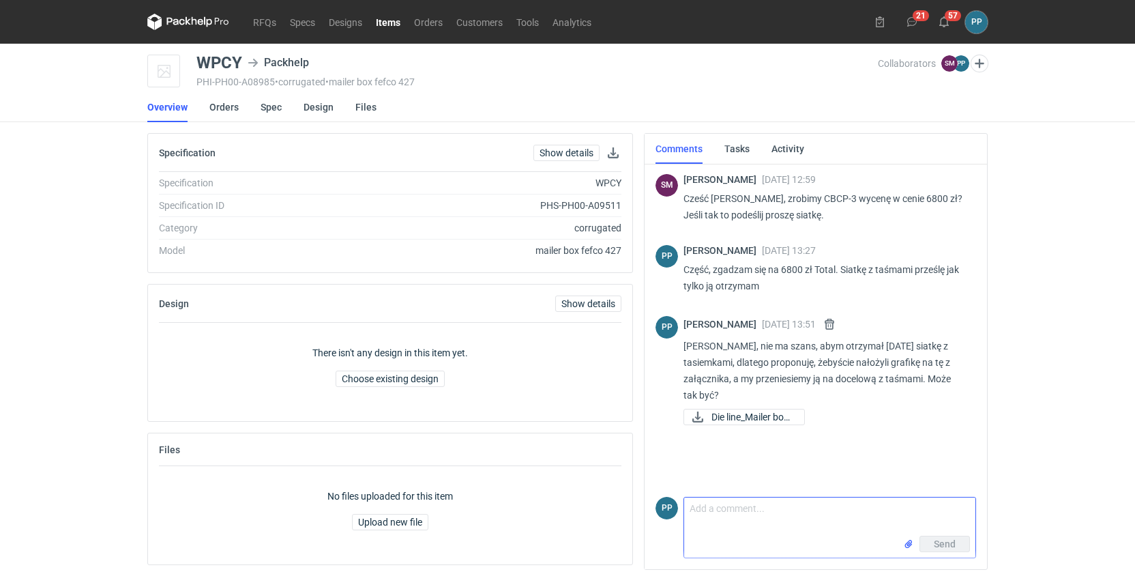
scroll to position [1, 0]
